Goal: Task Accomplishment & Management: Manage account settings

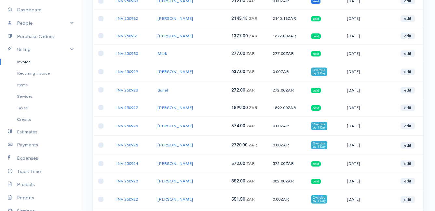
scroll to position [195, 0]
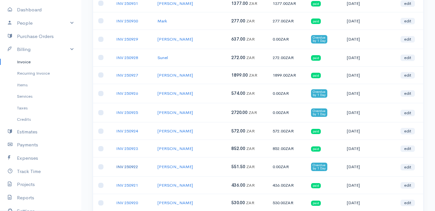
click at [133, 167] on link "INV 250922" at bounding box center [127, 167] width 22 height 6
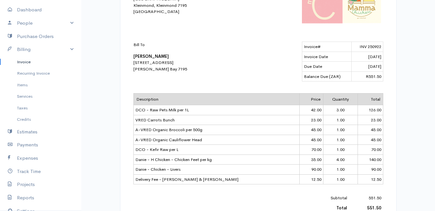
scroll to position [195, 0]
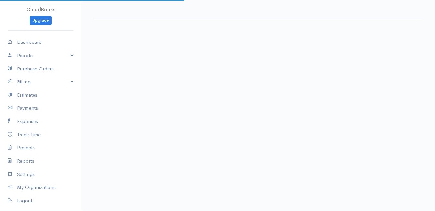
select select "thistoyear"
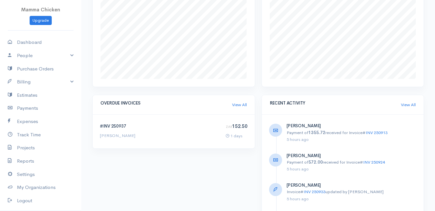
scroll to position [251, 0]
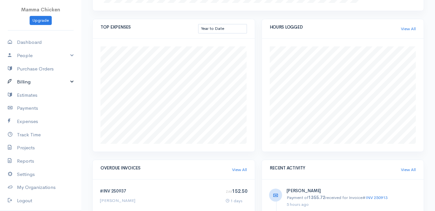
click at [23, 80] on link "Billing" at bounding box center [40, 81] width 81 height 13
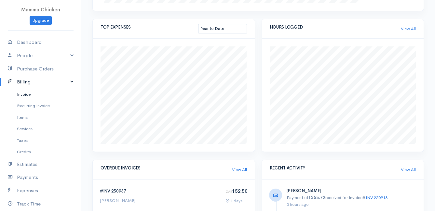
click at [22, 94] on link "Invoice" at bounding box center [40, 95] width 81 height 12
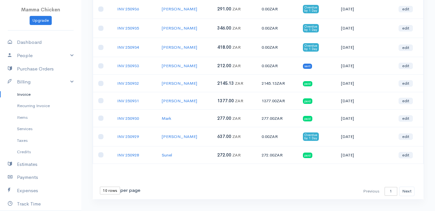
scroll to position [110, 0]
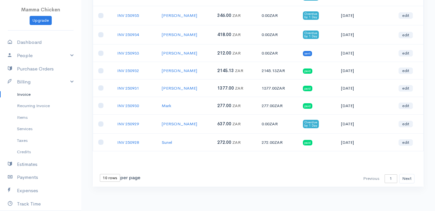
click at [114, 178] on select "10 rows 25 rows 50 rows" at bounding box center [110, 178] width 20 height 8
select select "50"
click at [100, 174] on select "10 rows 25 rows 50 rows" at bounding box center [110, 178] width 20 height 8
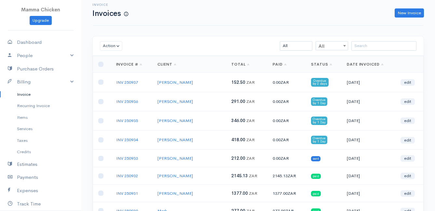
scroll to position [0, 0]
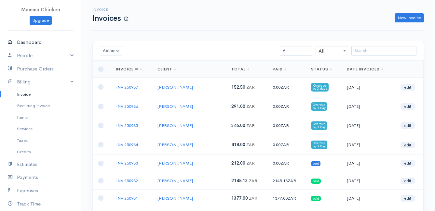
click at [39, 40] on link "Dashboard" at bounding box center [40, 42] width 81 height 13
select select "thistoyear"
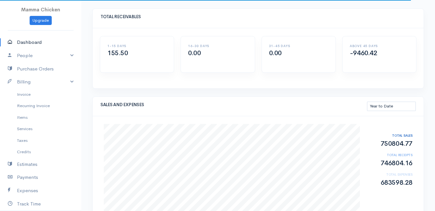
scroll to position [65, 0]
